Goal: Information Seeking & Learning: Learn about a topic

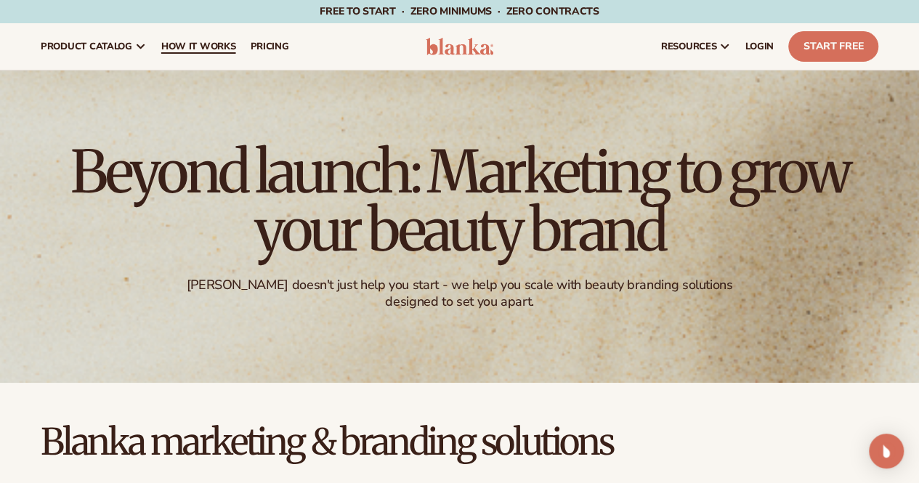
click at [199, 41] on span "How It Works" at bounding box center [198, 47] width 75 height 12
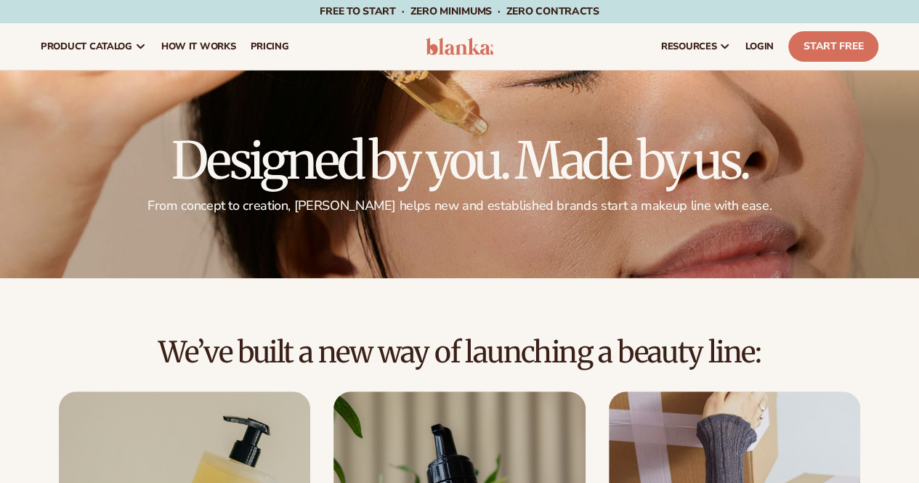
click at [118, 41] on span "product catalog" at bounding box center [87, 47] width 92 height 12
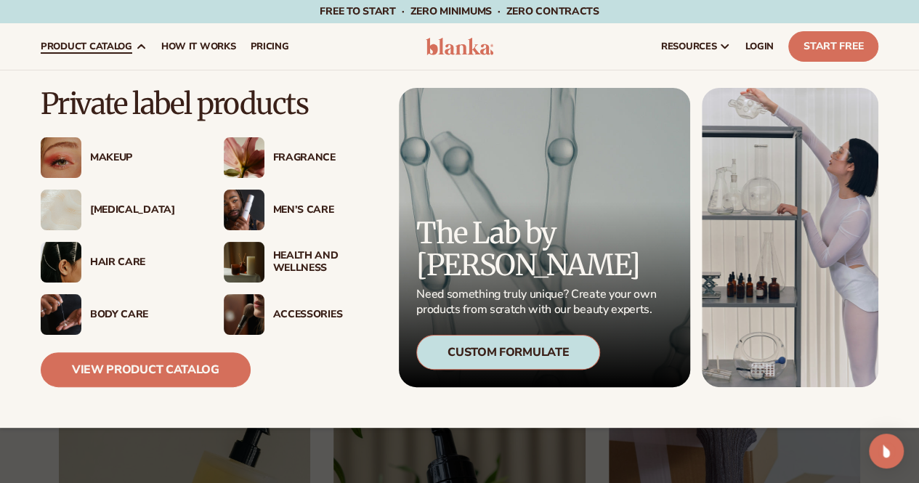
click at [126, 222] on div "[MEDICAL_DATA]" at bounding box center [118, 210] width 154 height 41
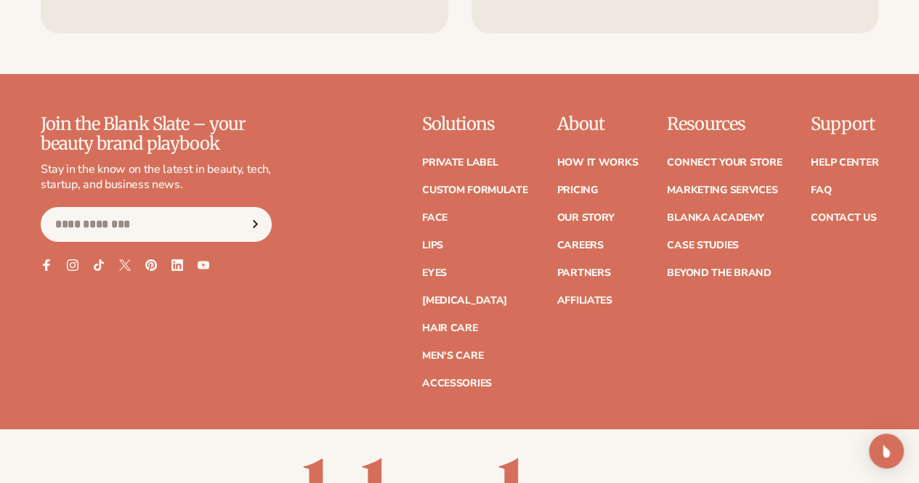
scroll to position [2468, 0]
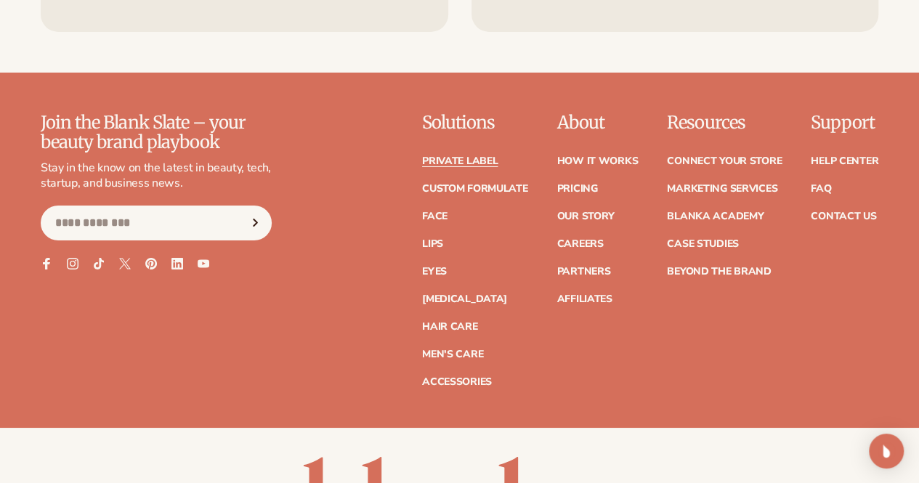
click at [422, 156] on link "Private label" at bounding box center [460, 161] width 76 height 10
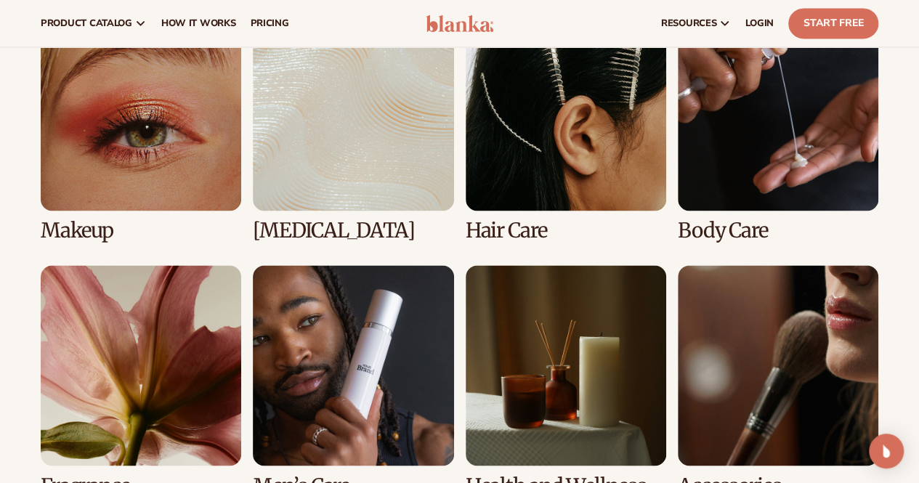
scroll to position [988, 0]
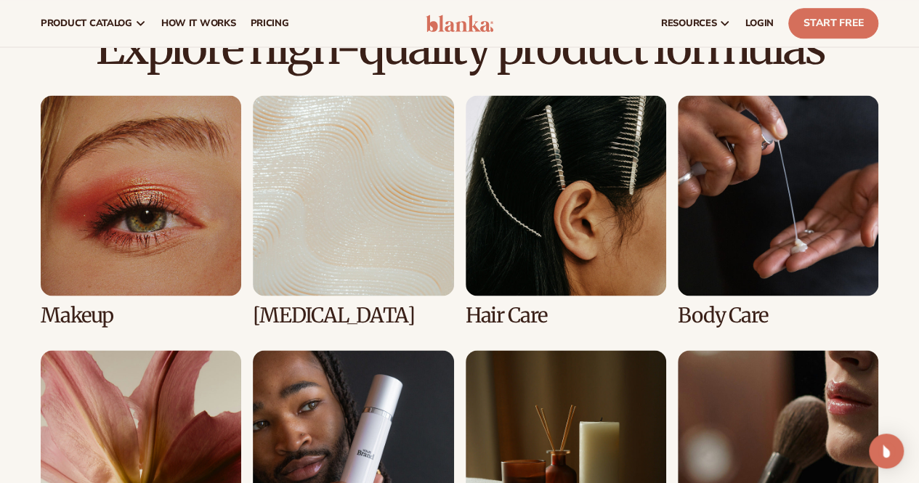
click at [705, 244] on link "4 / 8" at bounding box center [778, 211] width 201 height 232
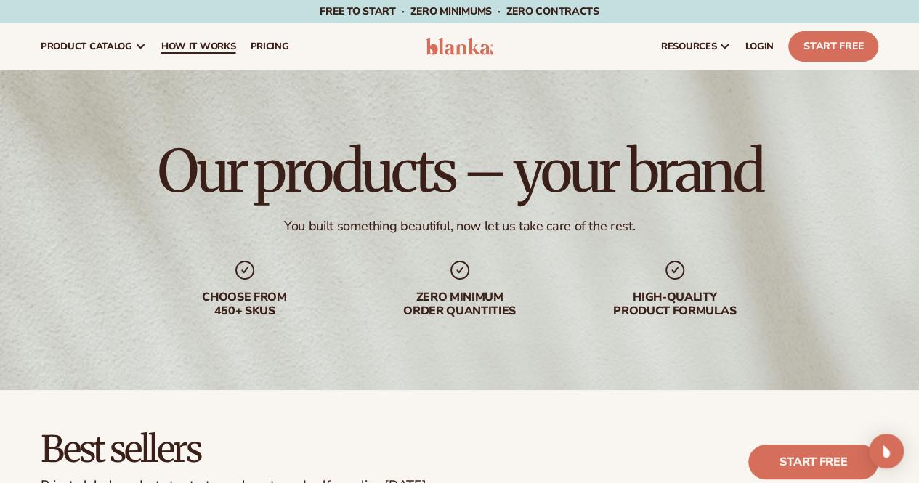
click at [214, 47] on span "How It Works" at bounding box center [198, 47] width 75 height 12
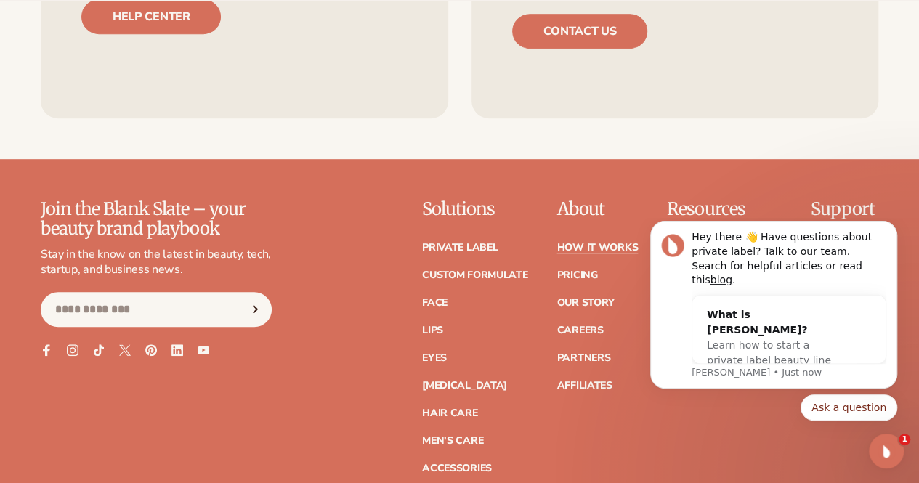
scroll to position [3115, 0]
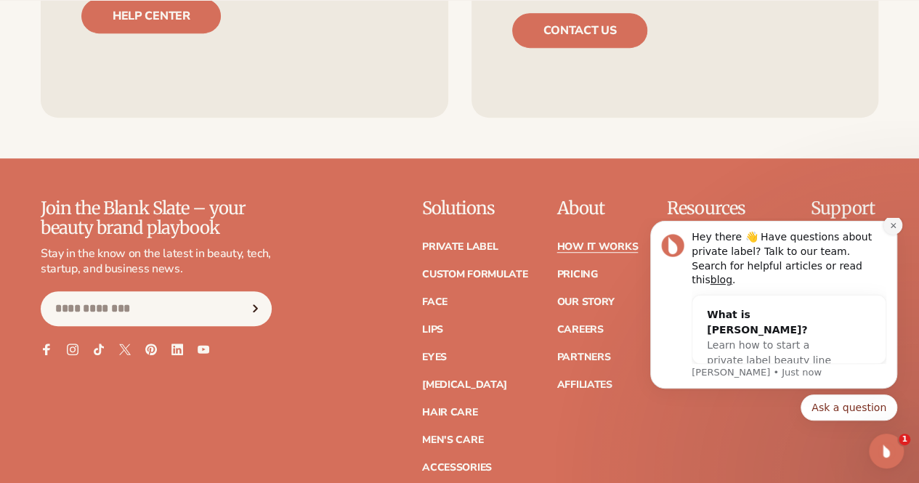
click at [898, 235] on button "Dismiss notification" at bounding box center [893, 225] width 19 height 19
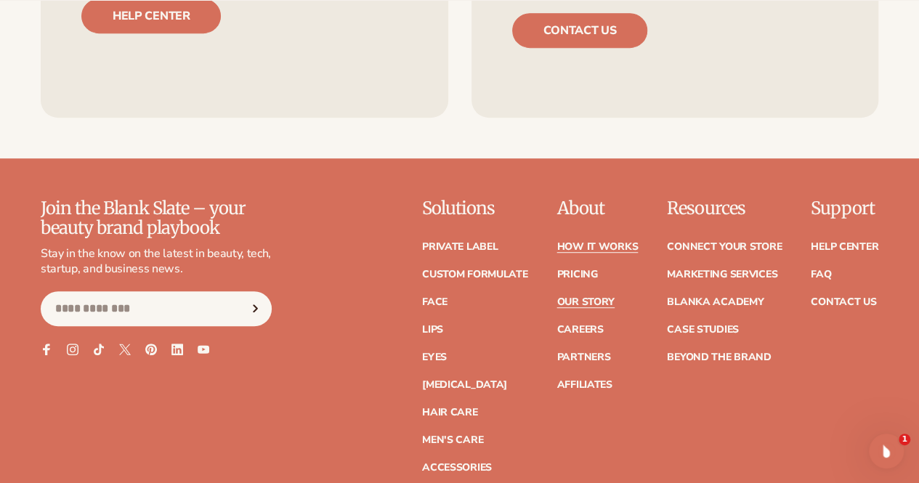
click at [557, 297] on link "Our Story" at bounding box center [585, 302] width 57 height 10
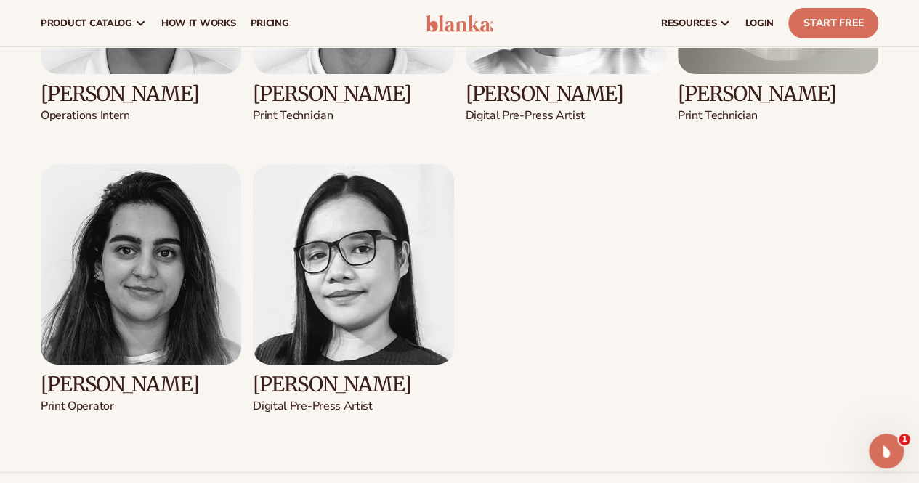
scroll to position [2849, 0]
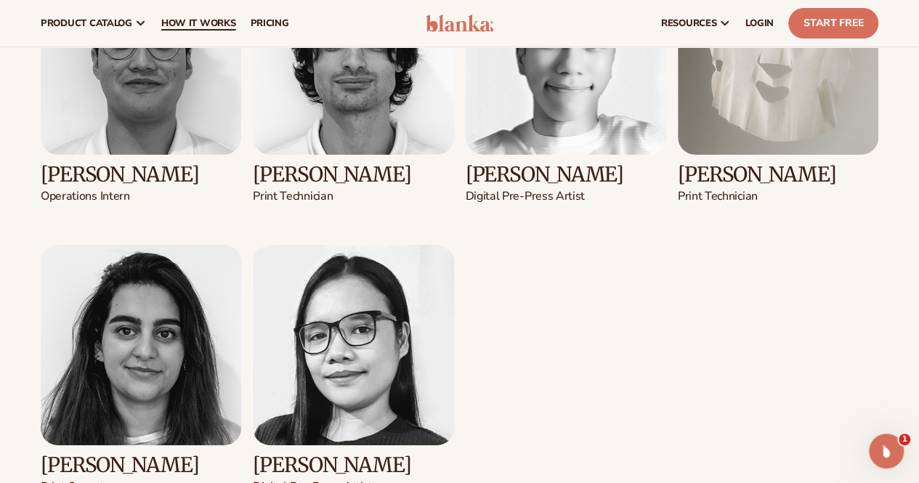
click at [195, 33] on link "How It Works" at bounding box center [198, 23] width 89 height 47
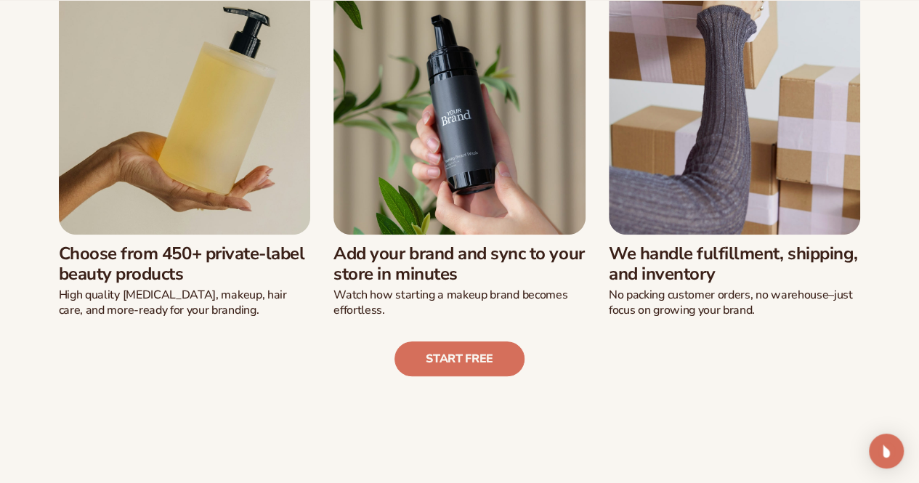
scroll to position [410, 0]
click at [214, 195] on img at bounding box center [185, 108] width 252 height 252
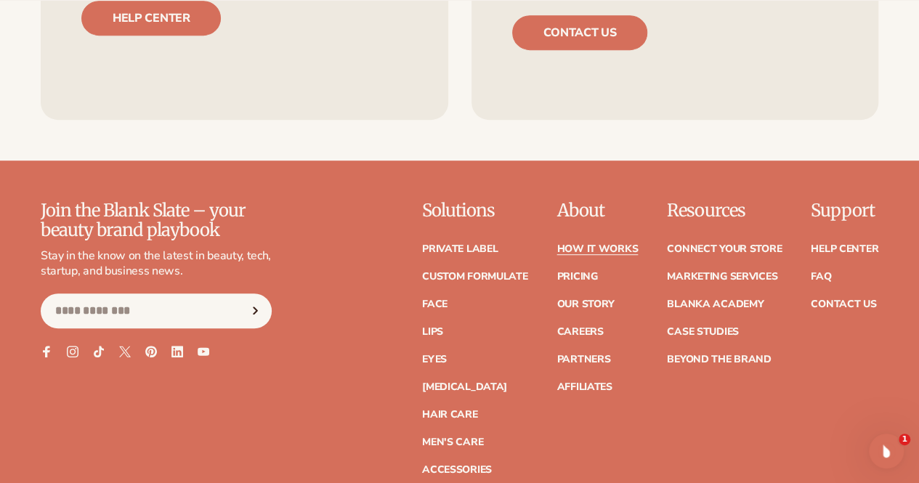
scroll to position [3114, 0]
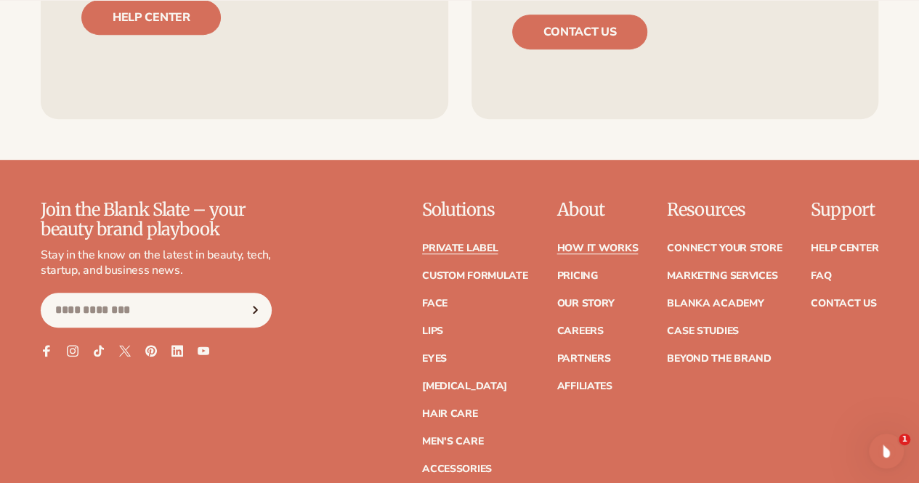
click at [422, 243] on link "Private label" at bounding box center [460, 248] width 76 height 10
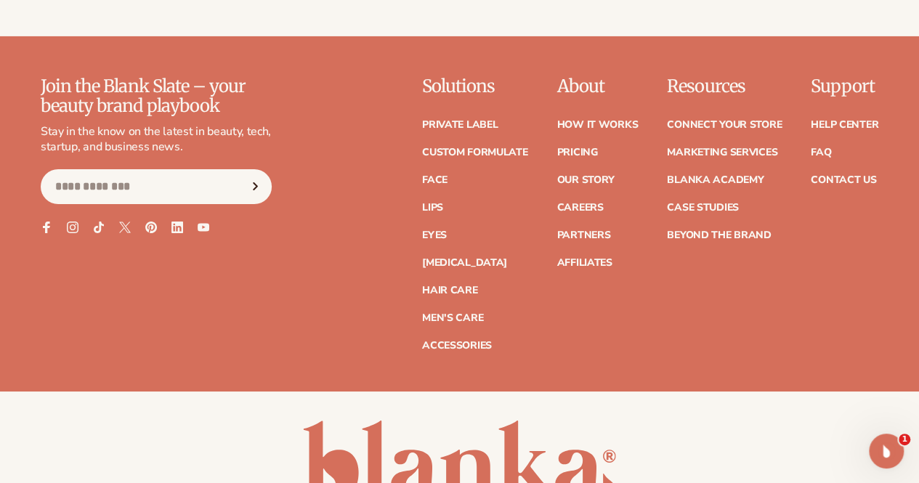
scroll to position [2505, 0]
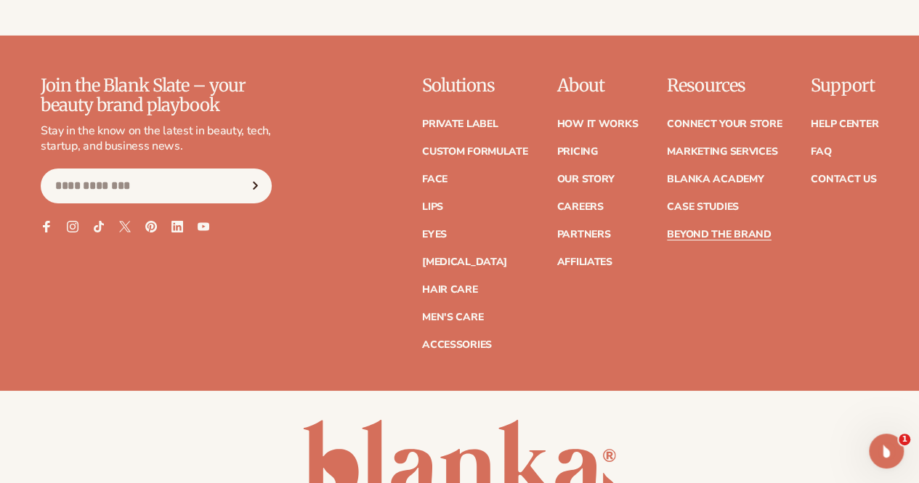
click at [667, 230] on link "Beyond the brand" at bounding box center [719, 235] width 105 height 10
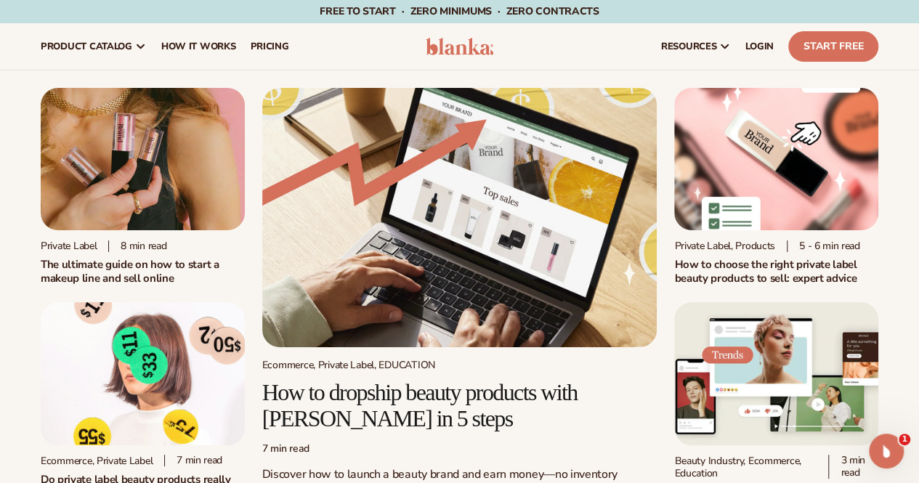
click at [828, 262] on h2 "How to choose the right private label beauty products to sell: expert advice" at bounding box center [776, 271] width 204 height 27
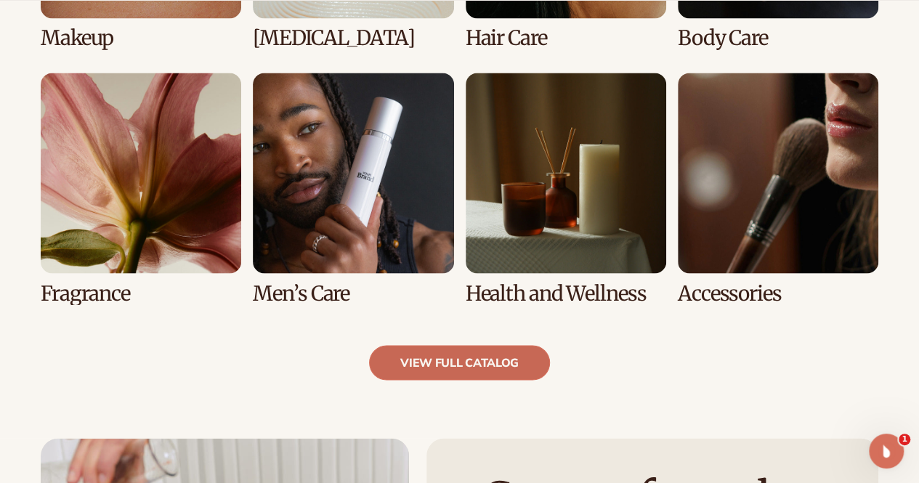
click at [440, 347] on link "view full catalog" at bounding box center [459, 362] width 181 height 35
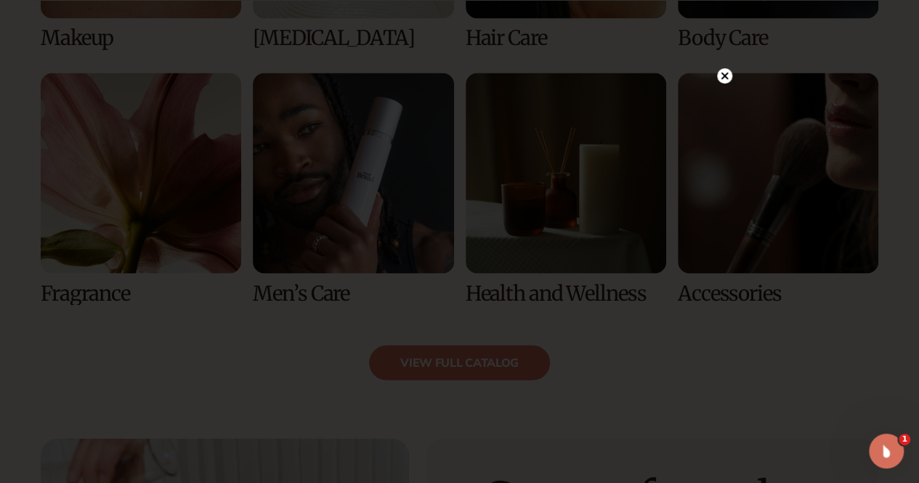
click at [727, 79] on icon at bounding box center [724, 76] width 7 height 7
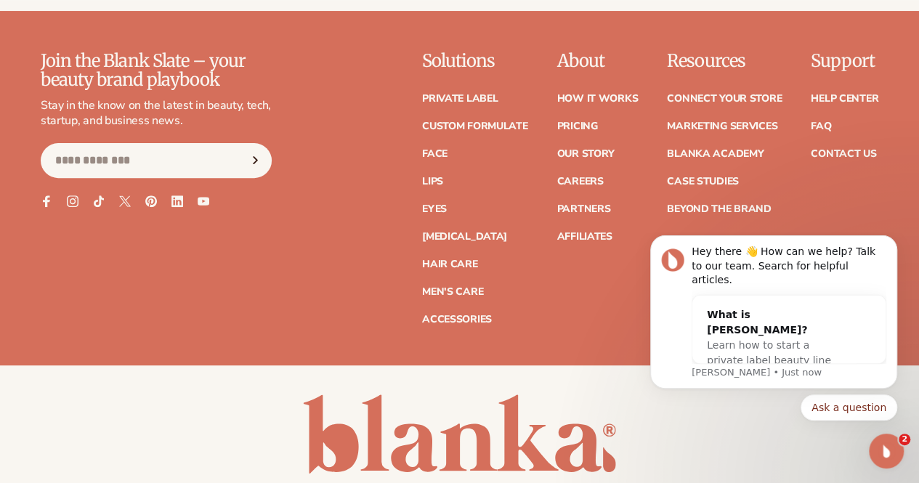
scroll to position [5686, 0]
